Goal: Transaction & Acquisition: Purchase product/service

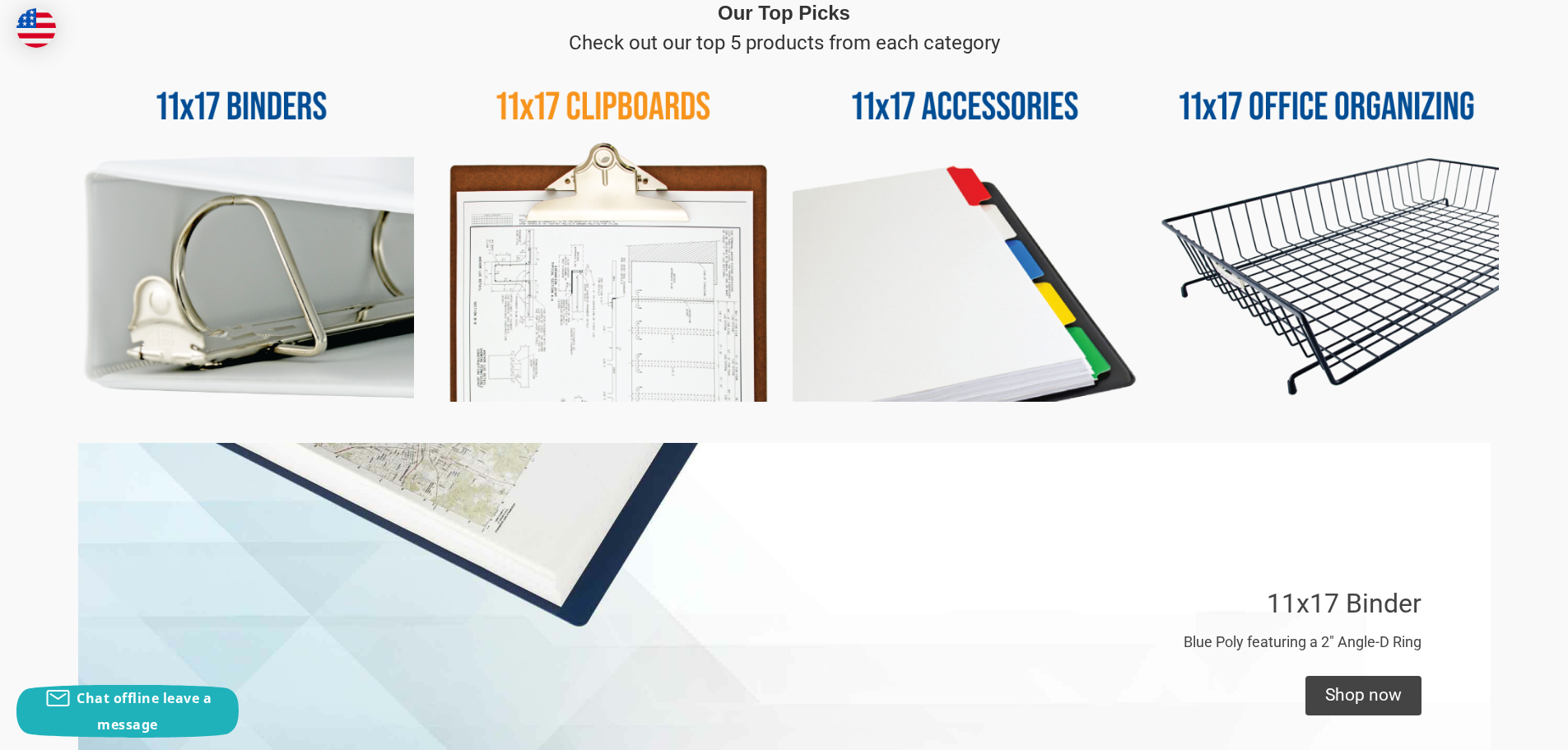
scroll to position [823, 0]
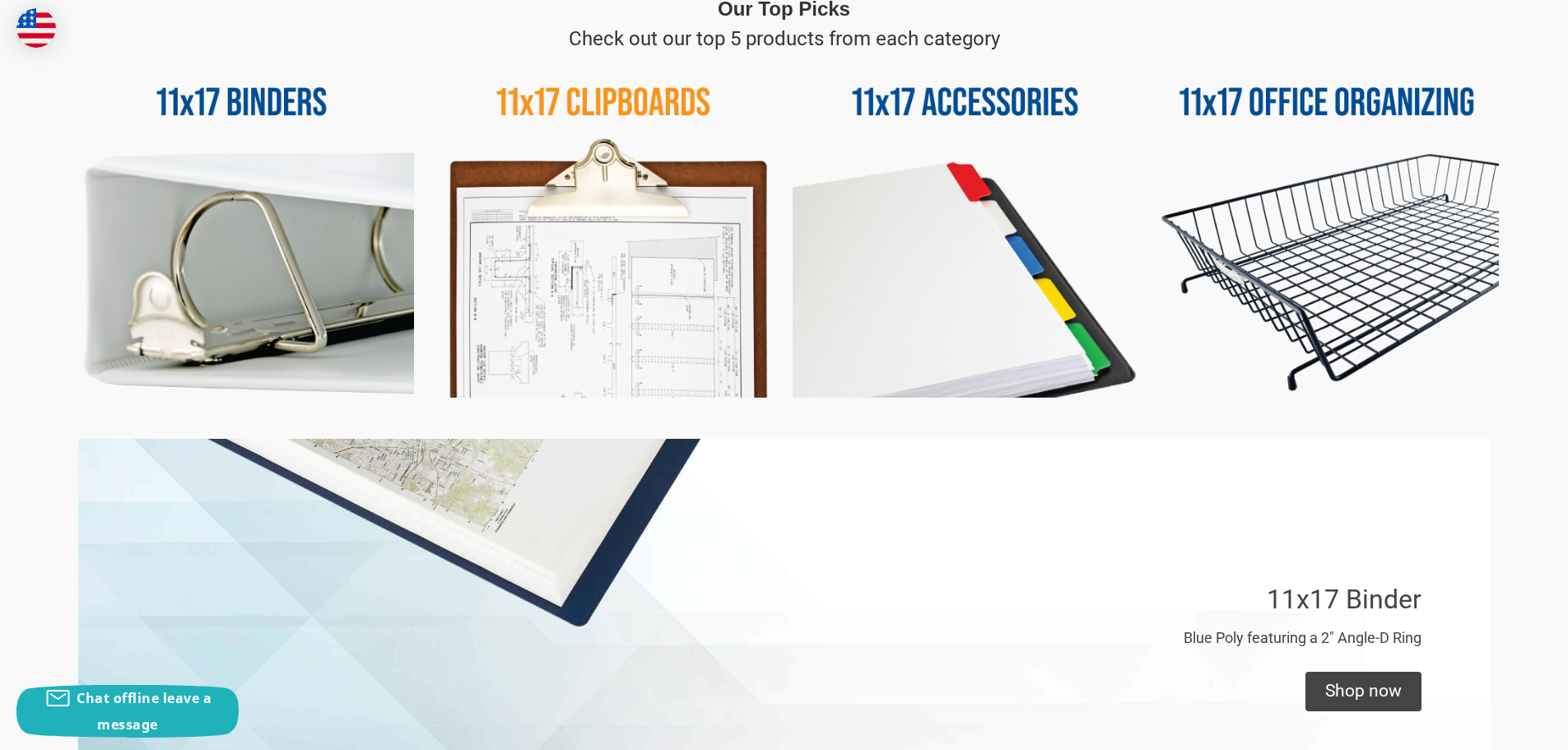
click at [1263, 130] on img at bounding box center [1327, 226] width 345 height 345
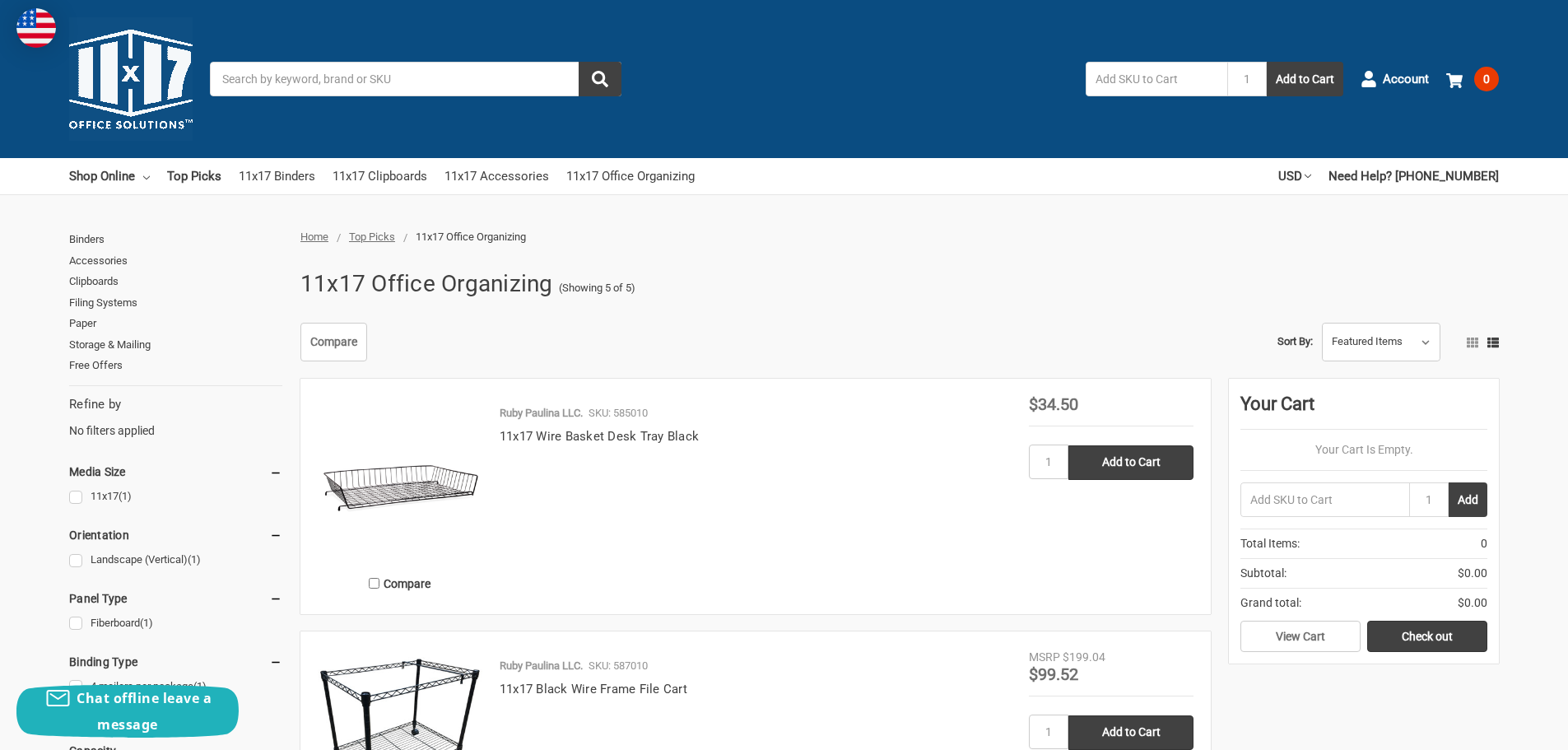
click at [431, 488] on img at bounding box center [399, 478] width 164 height 164
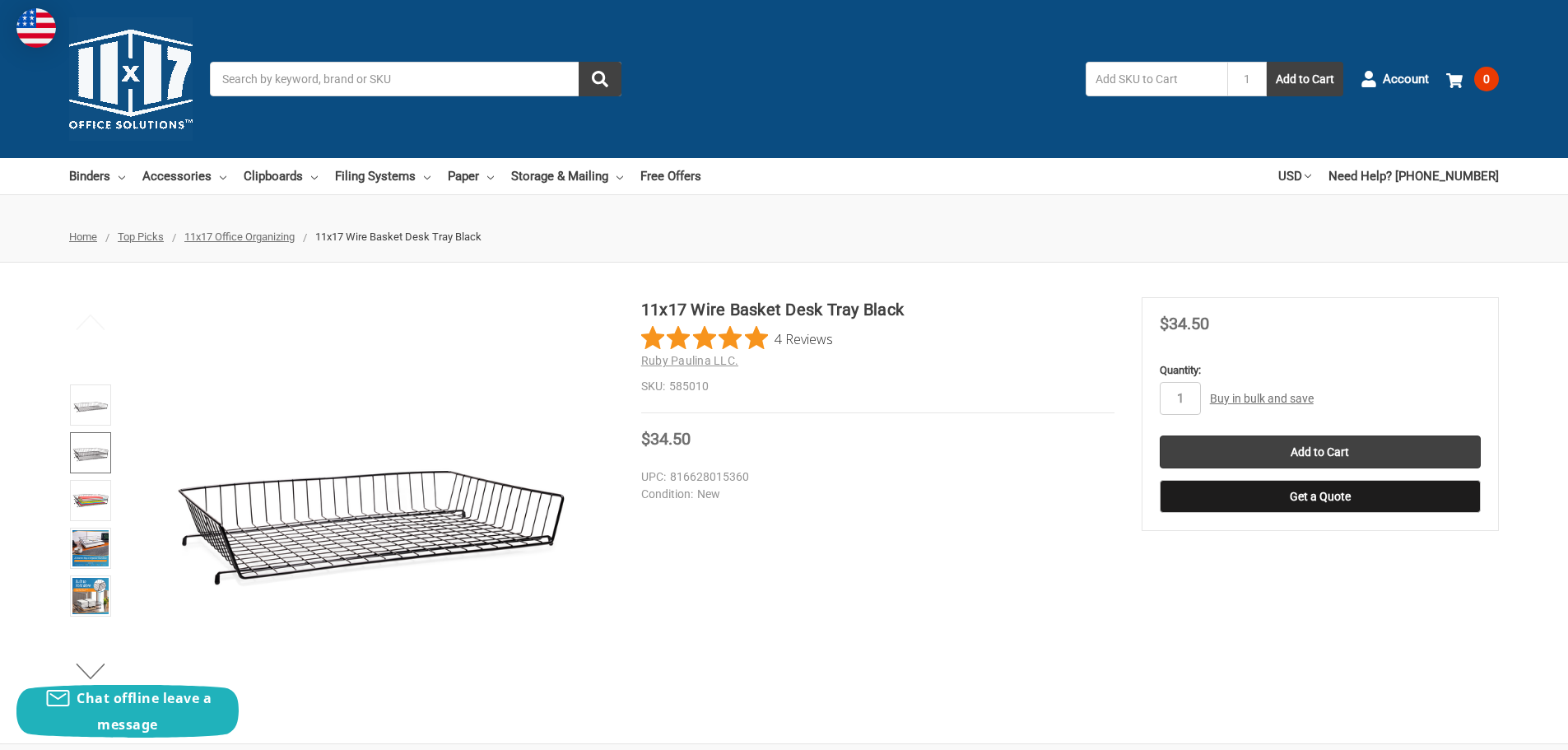
click at [104, 446] on img at bounding box center [90, 452] width 36 height 36
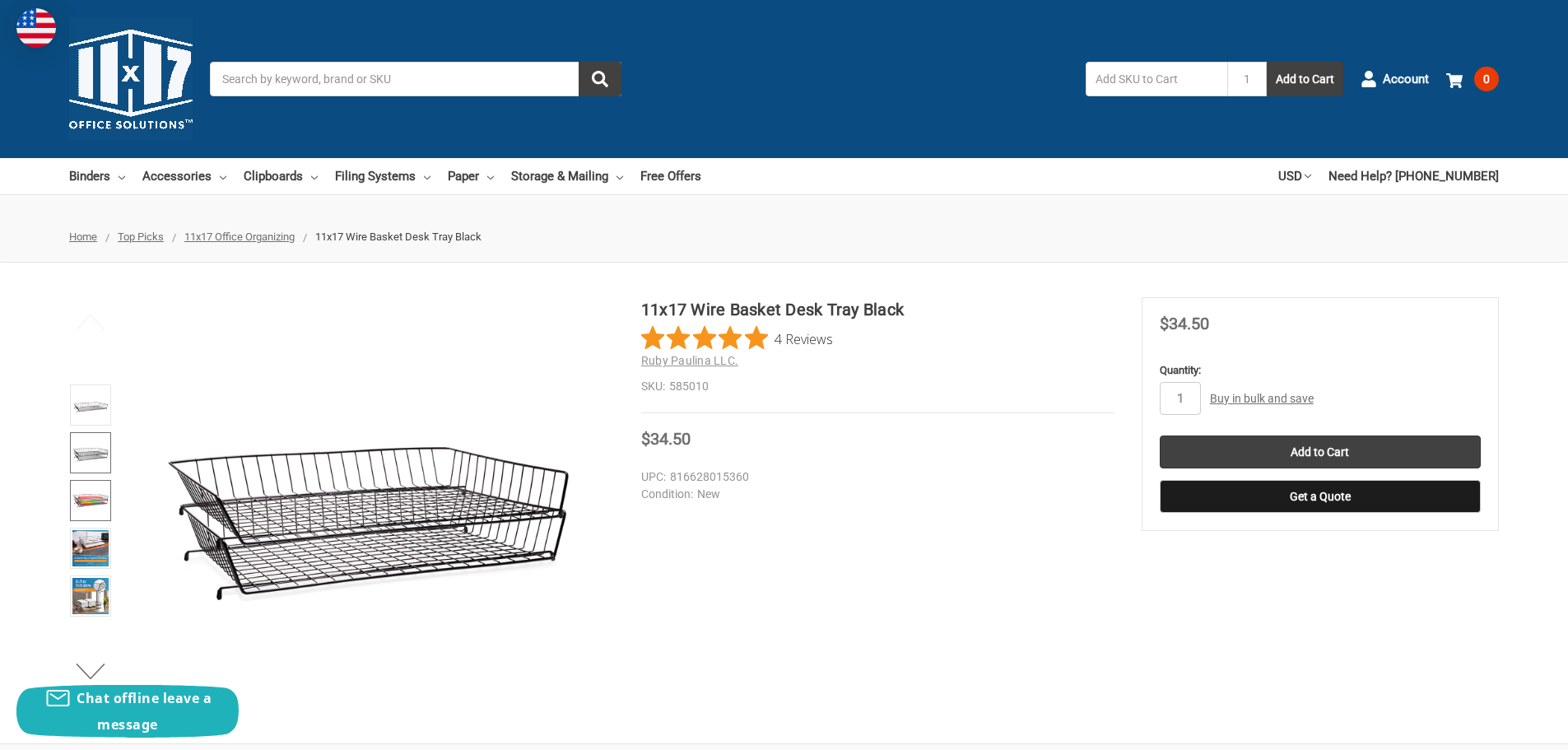
click at [83, 494] on img at bounding box center [90, 500] width 36 height 36
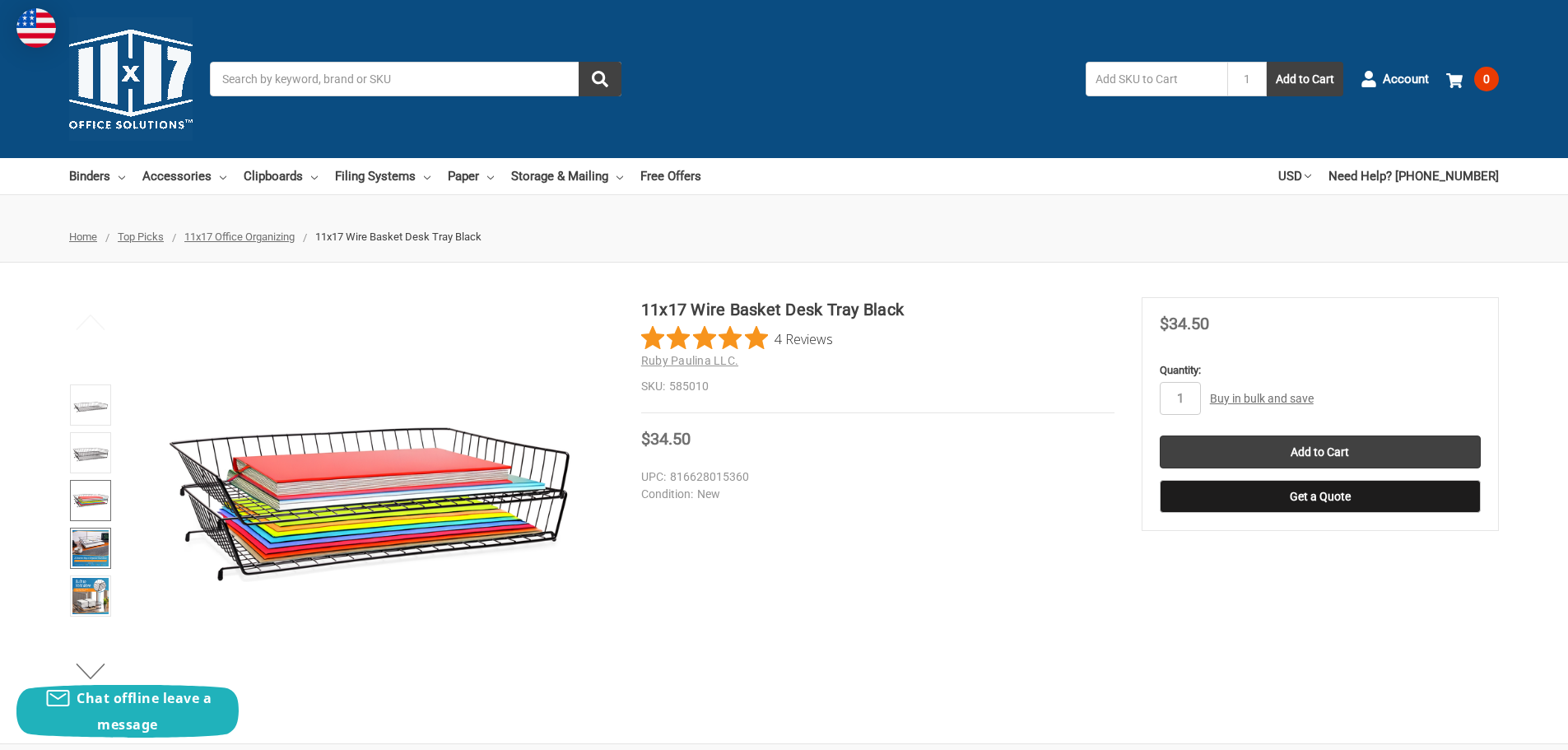
click at [90, 536] on img at bounding box center [90, 548] width 36 height 36
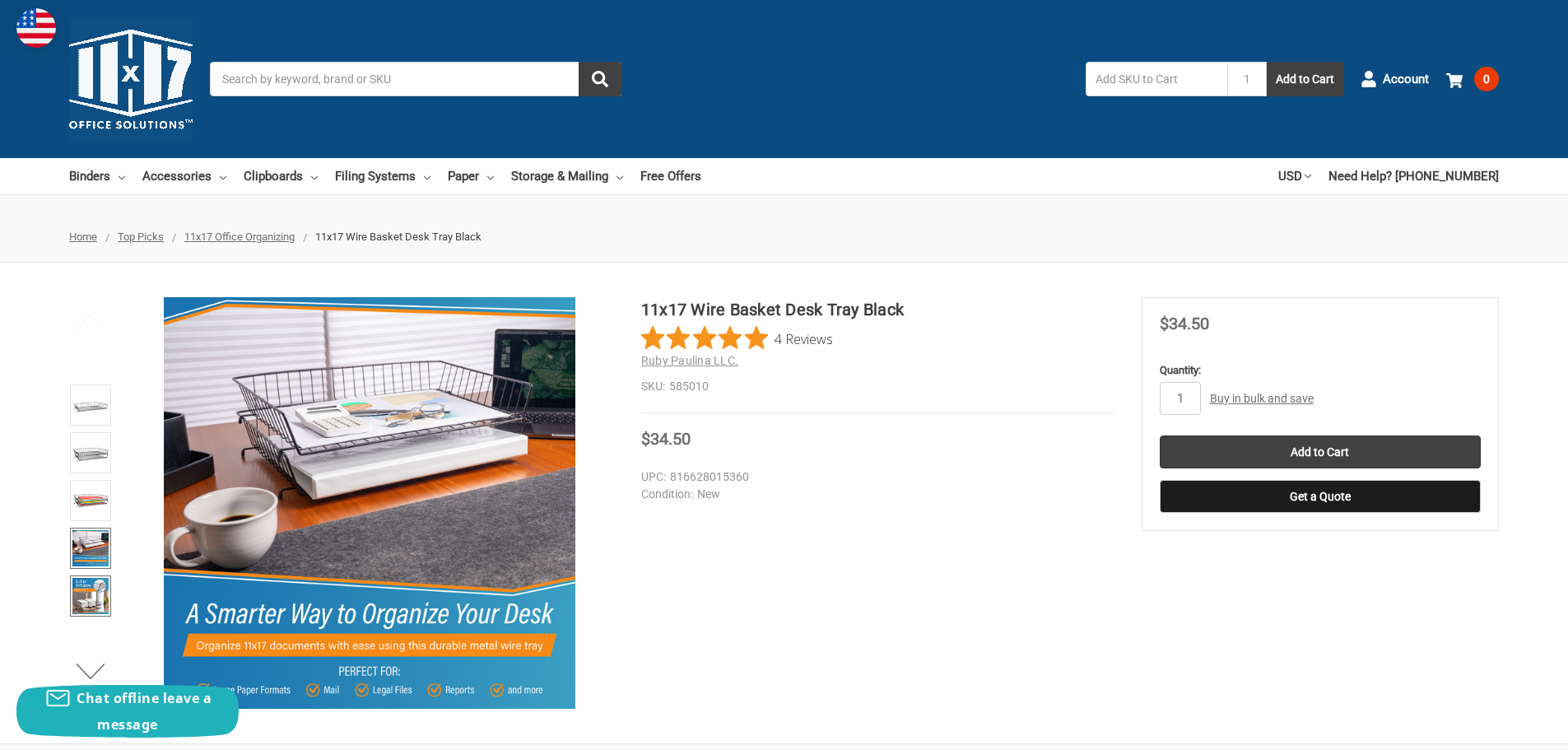
click at [100, 595] on img at bounding box center [90, 595] width 36 height 36
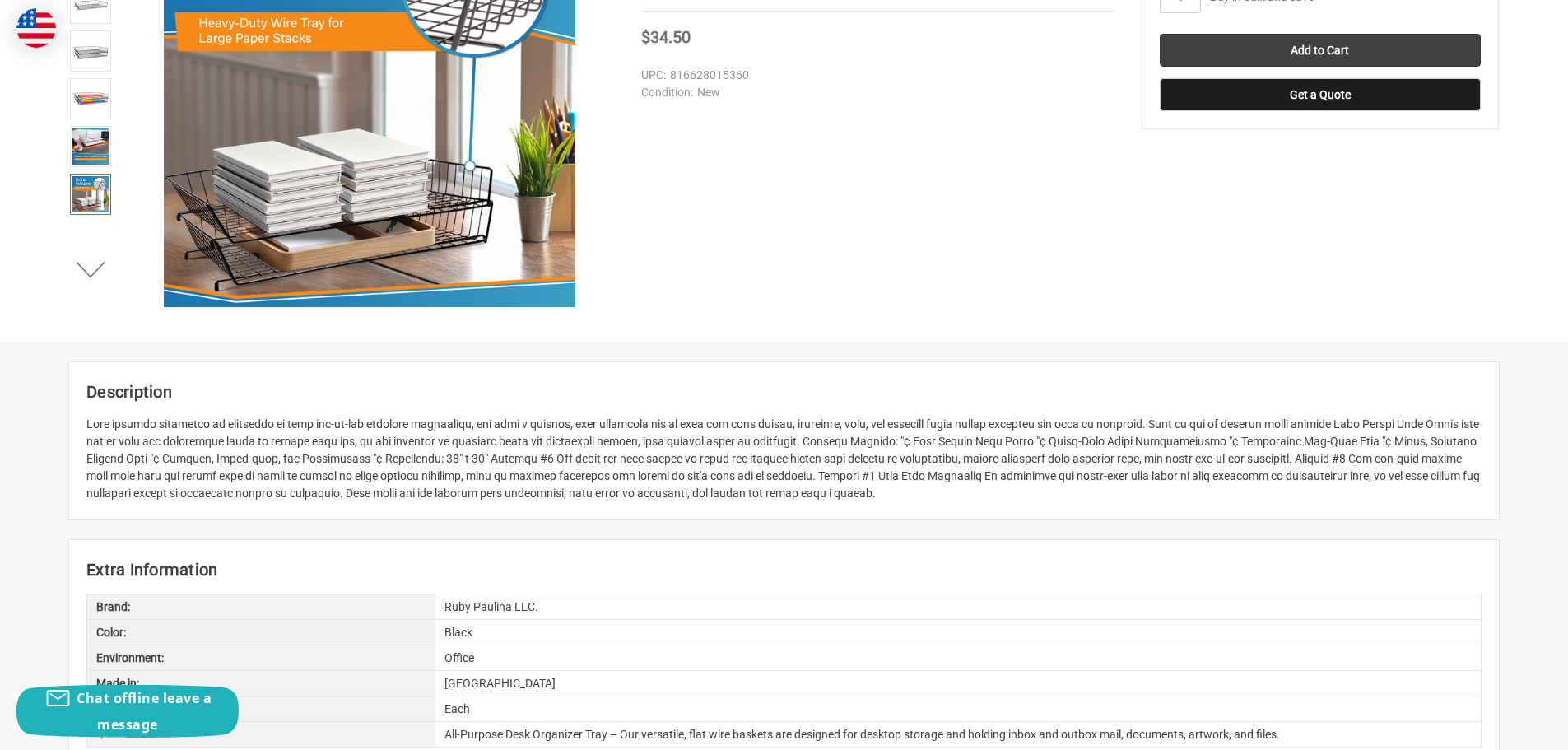
scroll to position [164, 0]
